Goal: Task Accomplishment & Management: Use online tool/utility

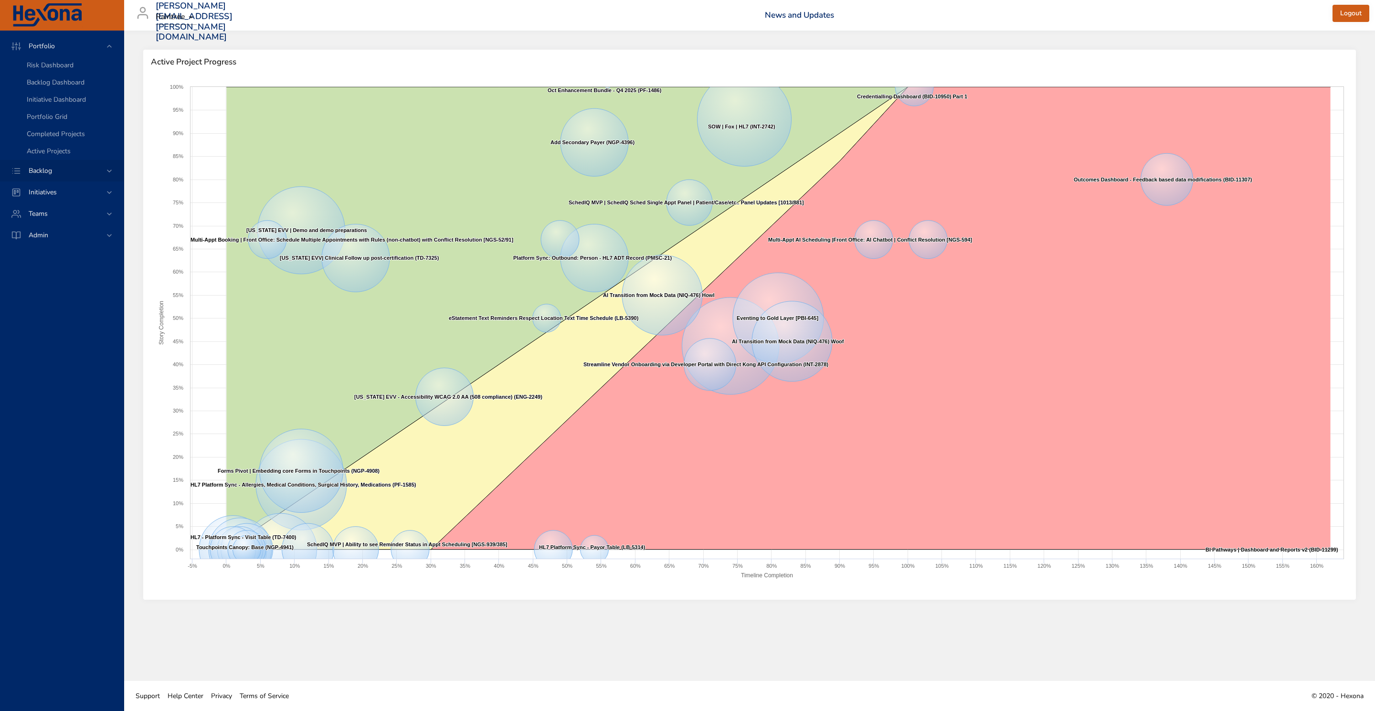
click at [59, 172] on span "Backlog" at bounding box center [40, 170] width 39 height 9
click at [71, 83] on span "Backlog Details" at bounding box center [50, 86] width 46 height 9
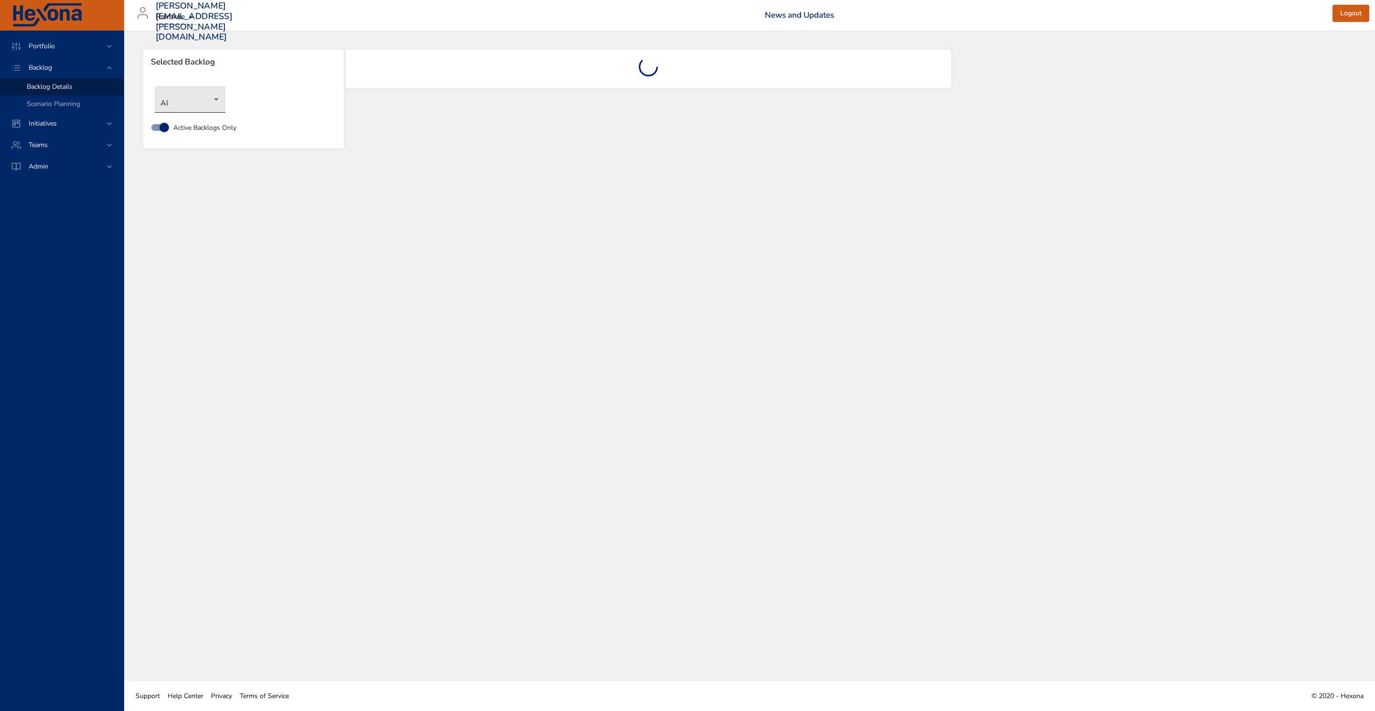
click at [215, 101] on body "Portfolio Backlog Backlog Details Scenario Planning Initiatives Teams Admin [PE…" at bounding box center [687, 355] width 1375 height 711
click at [213, 249] on li "NewGen Scheduler" at bounding box center [204, 257] width 98 height 16
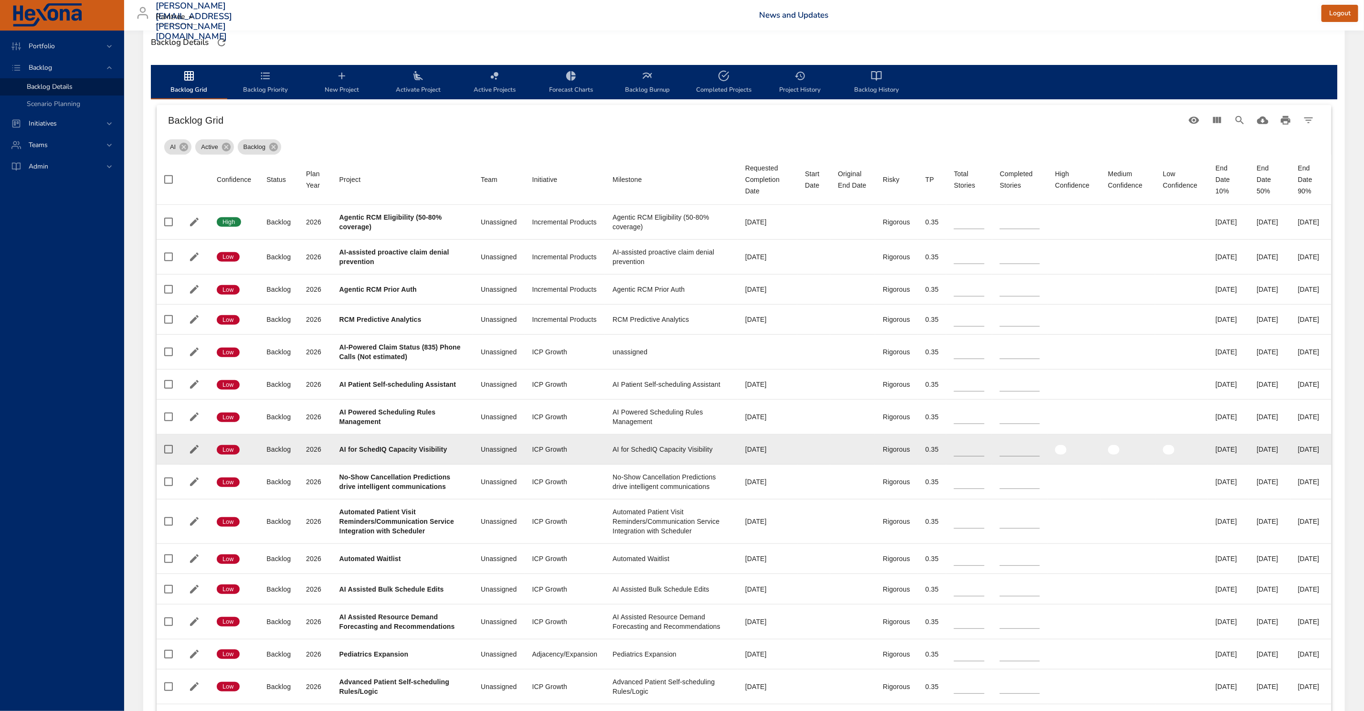
scroll to position [286, 0]
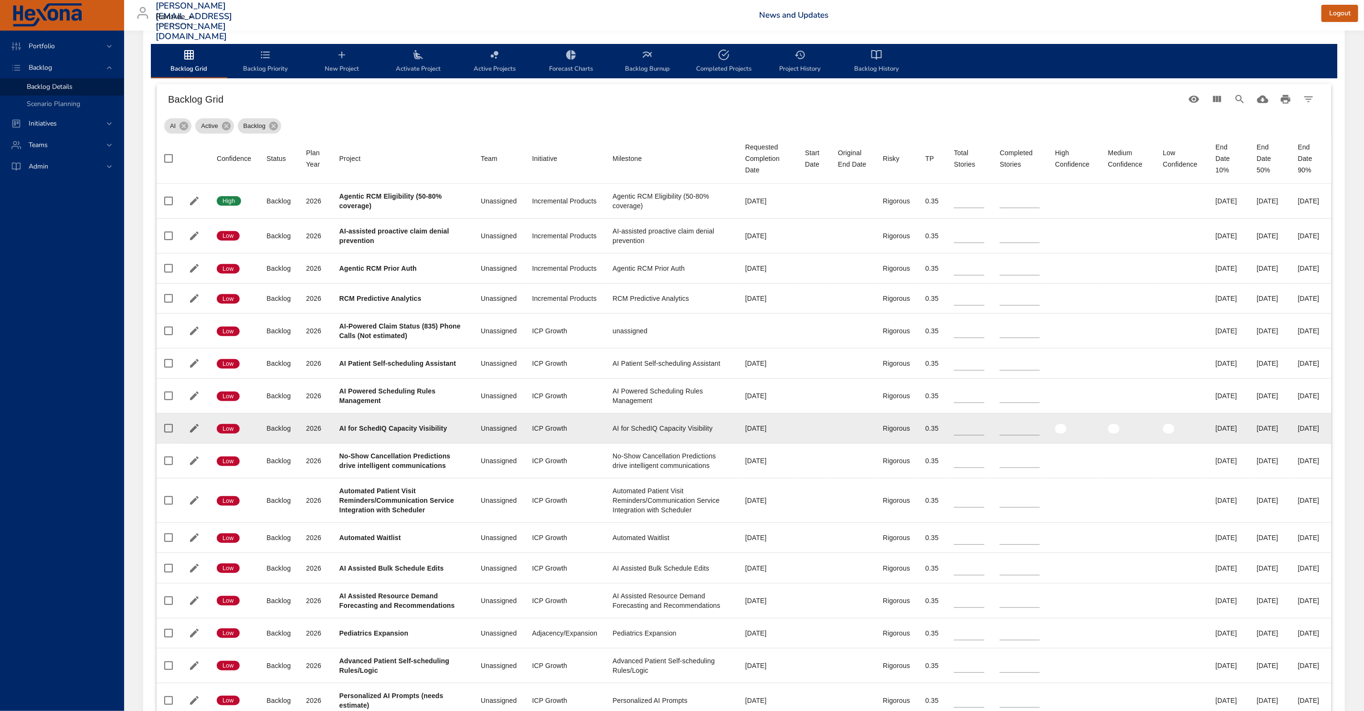
type input "*"
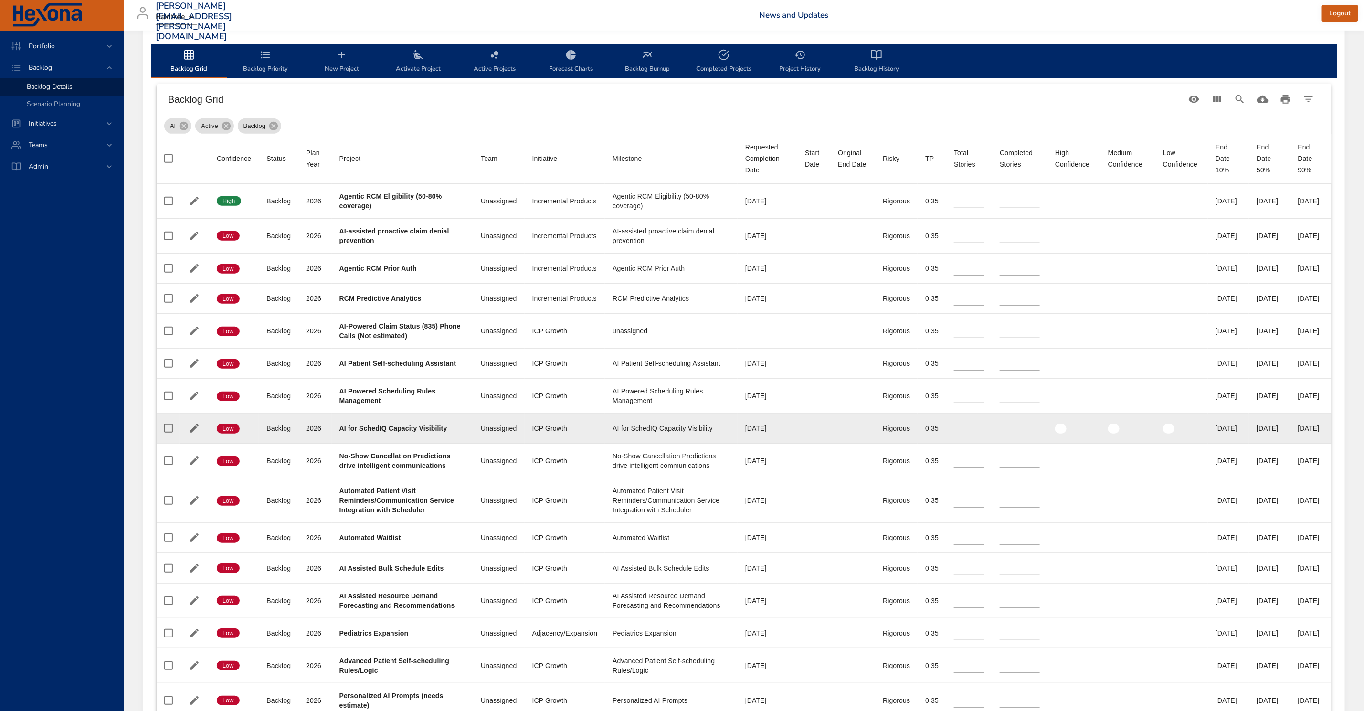
type input "*"
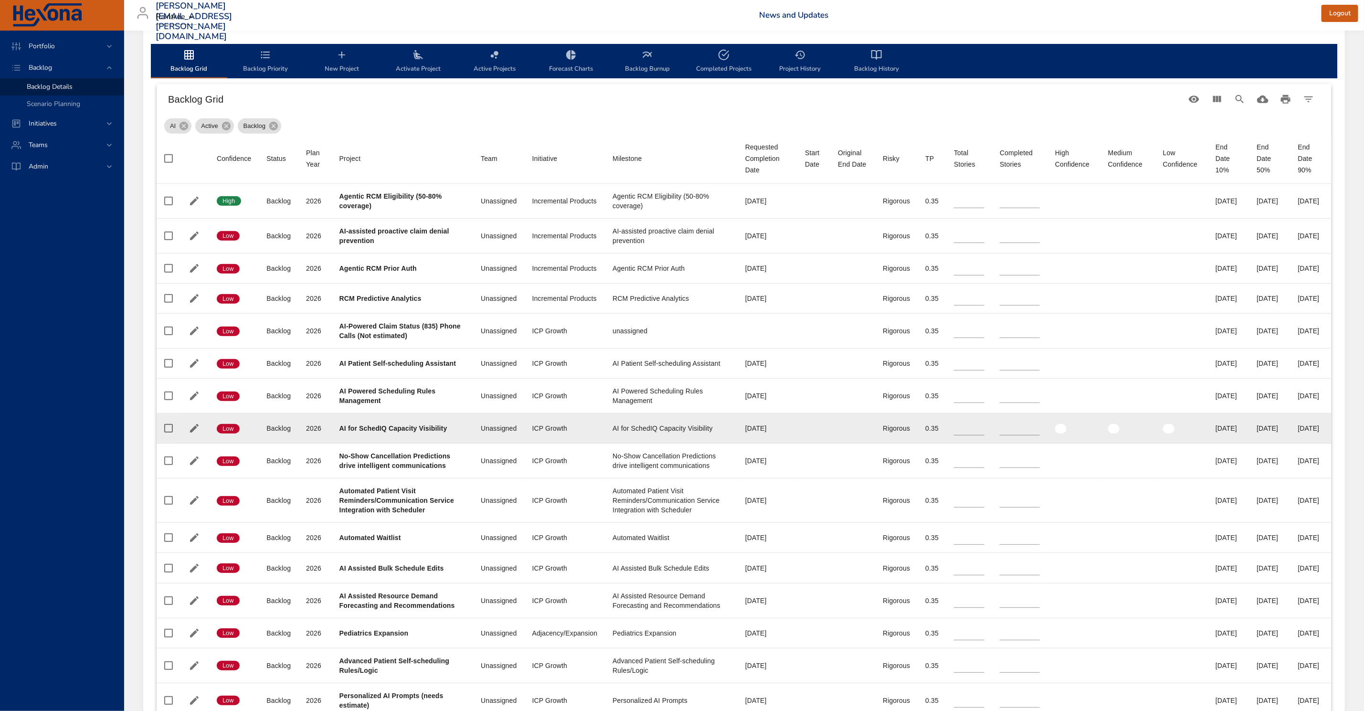
type input "**"
type input "*"
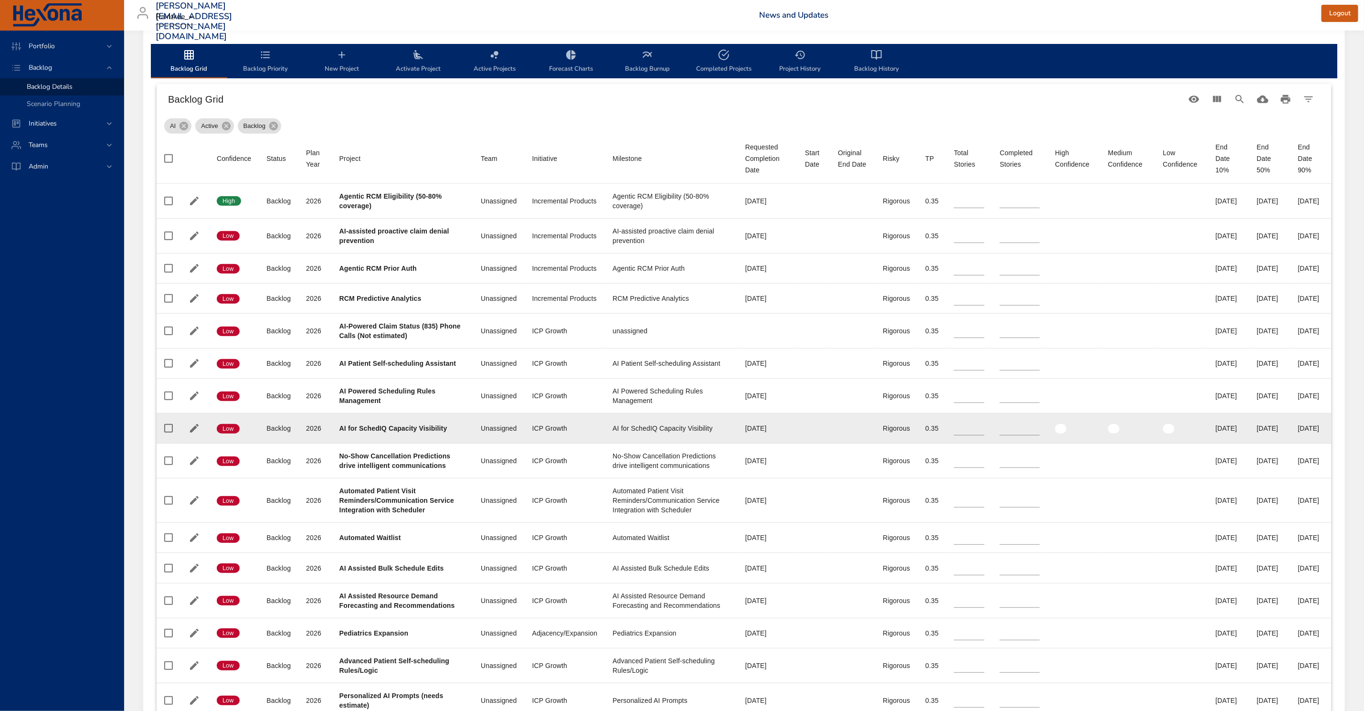
type input "*"
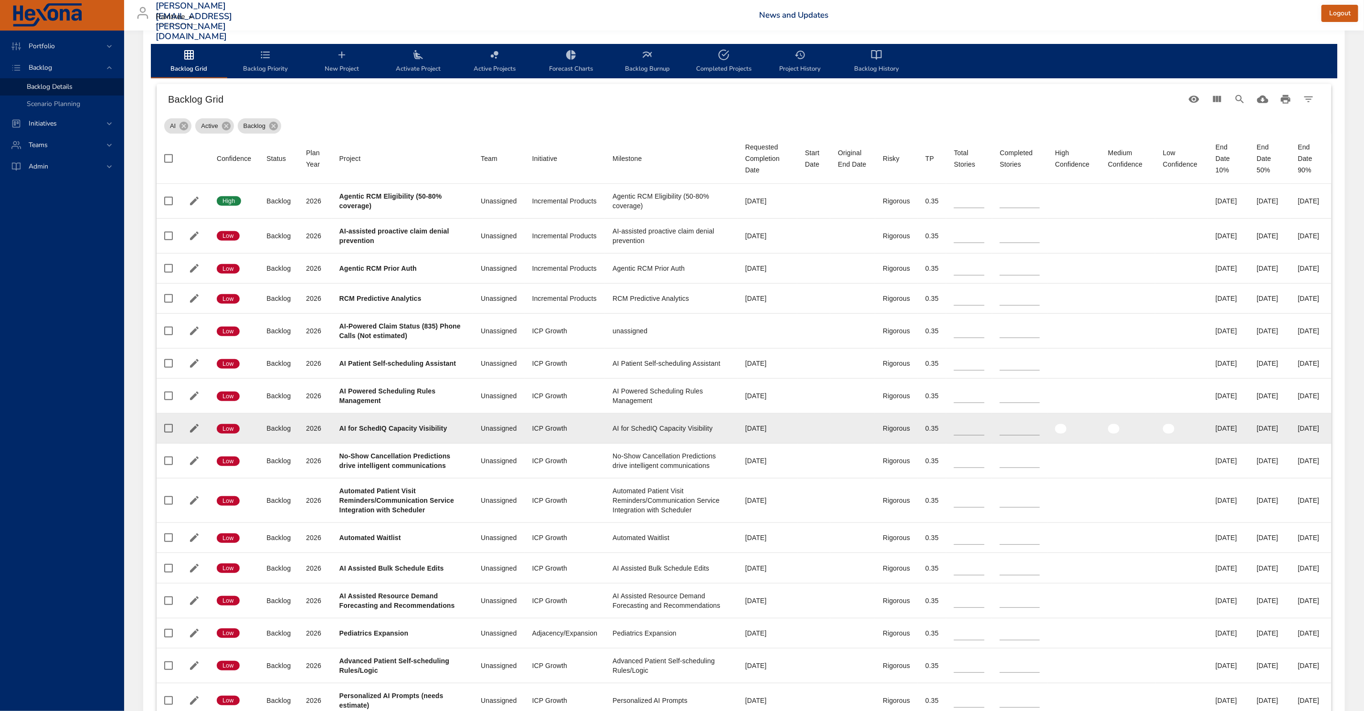
type input "*"
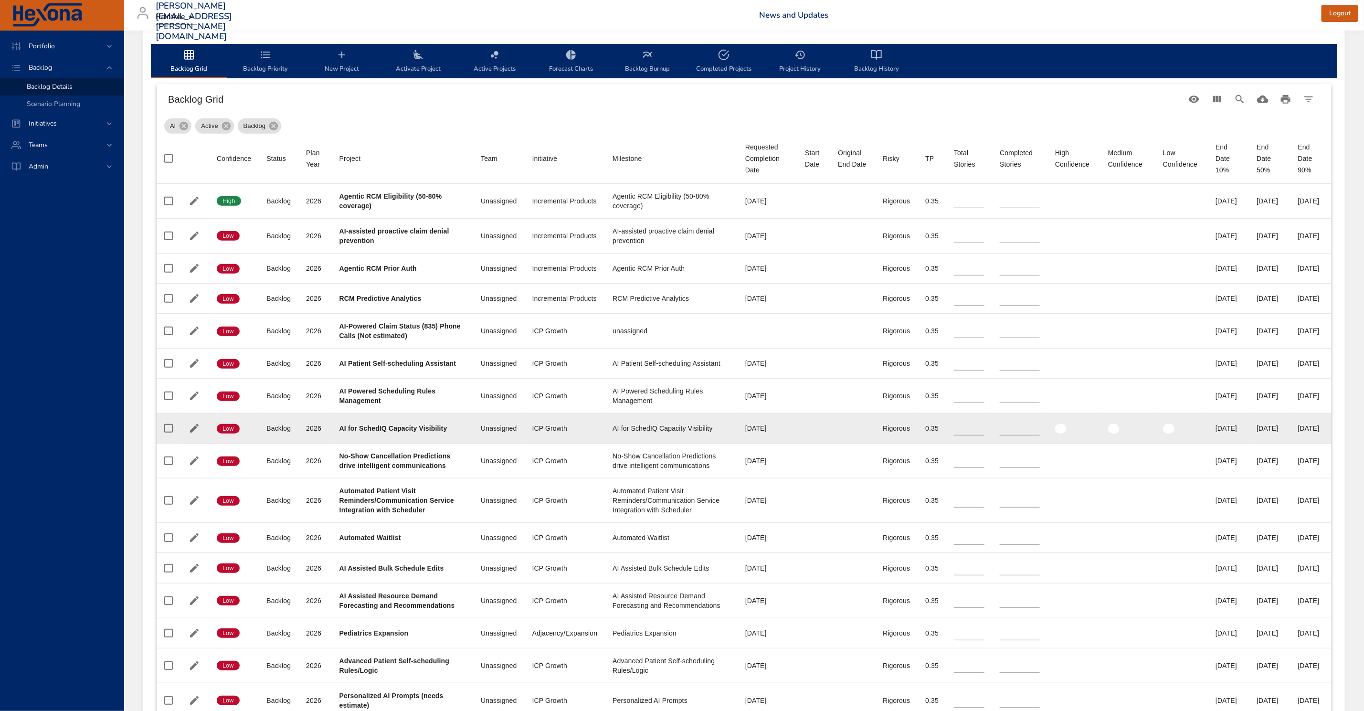
type input "*"
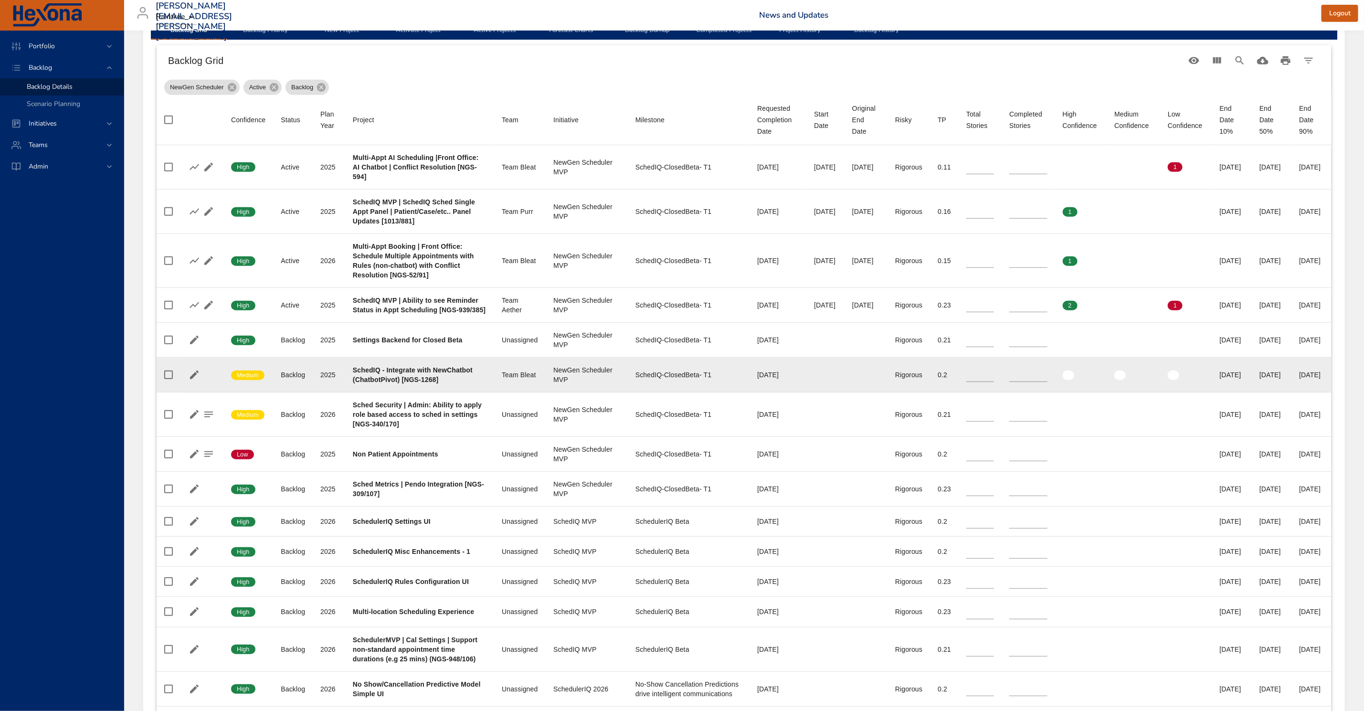
scroll to position [358, 0]
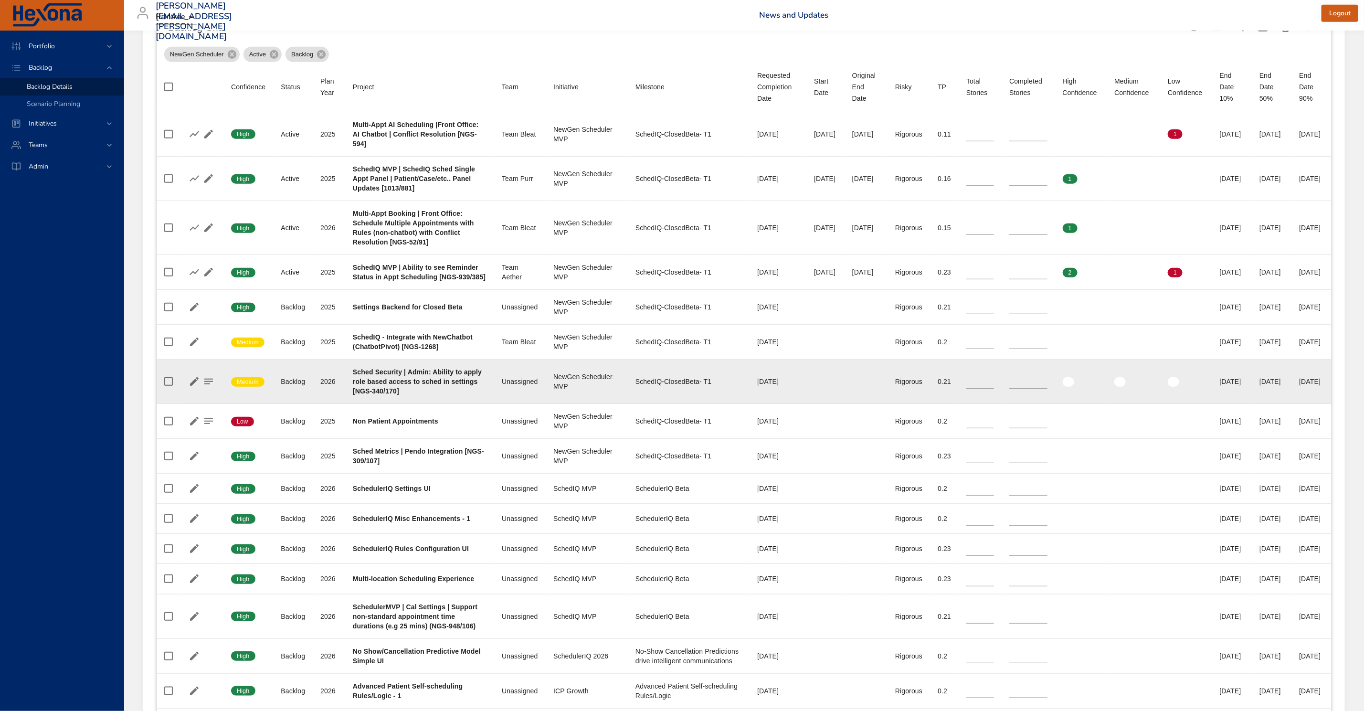
click at [417, 395] on b "Sched Security | Admin: Ability to apply role based access to sched in settings…" at bounding box center [417, 381] width 129 height 27
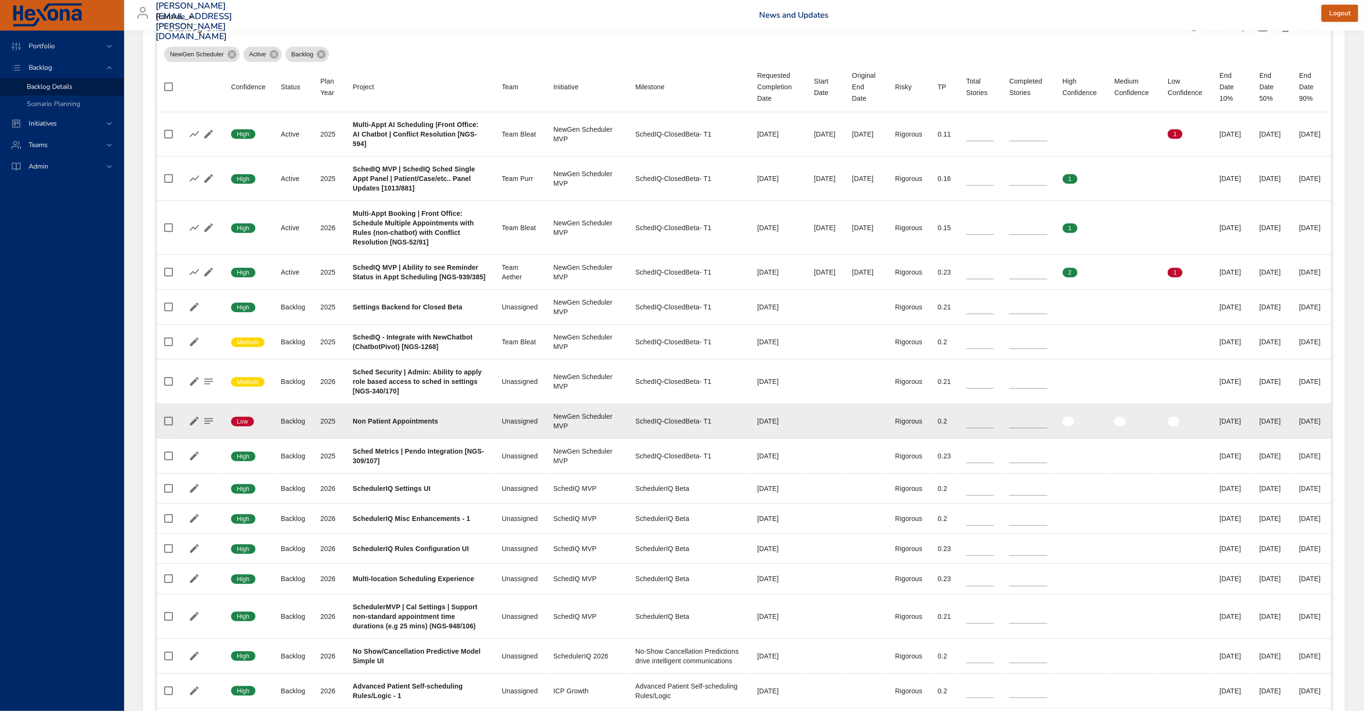
click at [414, 439] on td "Project Non Patient Appointments" at bounding box center [419, 421] width 149 height 35
